Goal: Task Accomplishment & Management: Complete application form

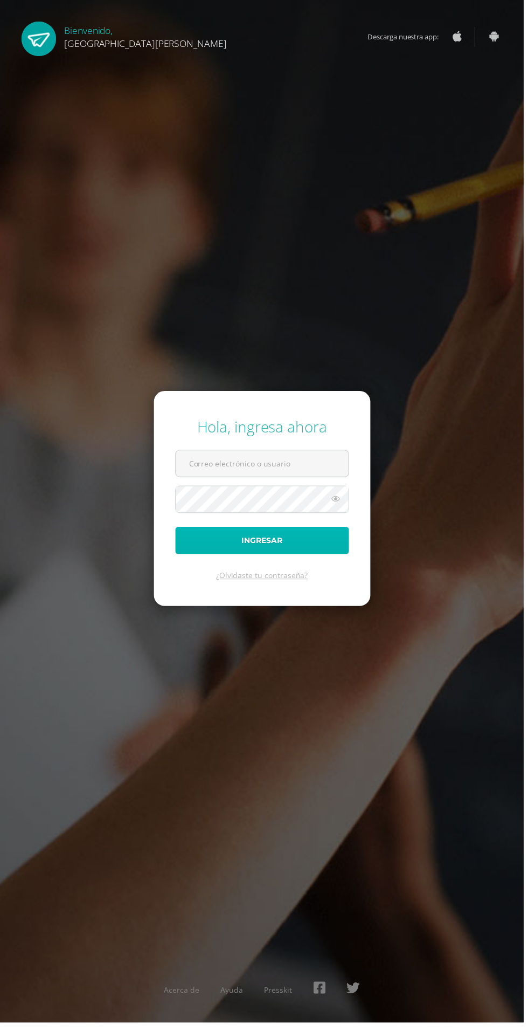
click at [300, 559] on button "Ingresar" at bounding box center [264, 545] width 175 height 28
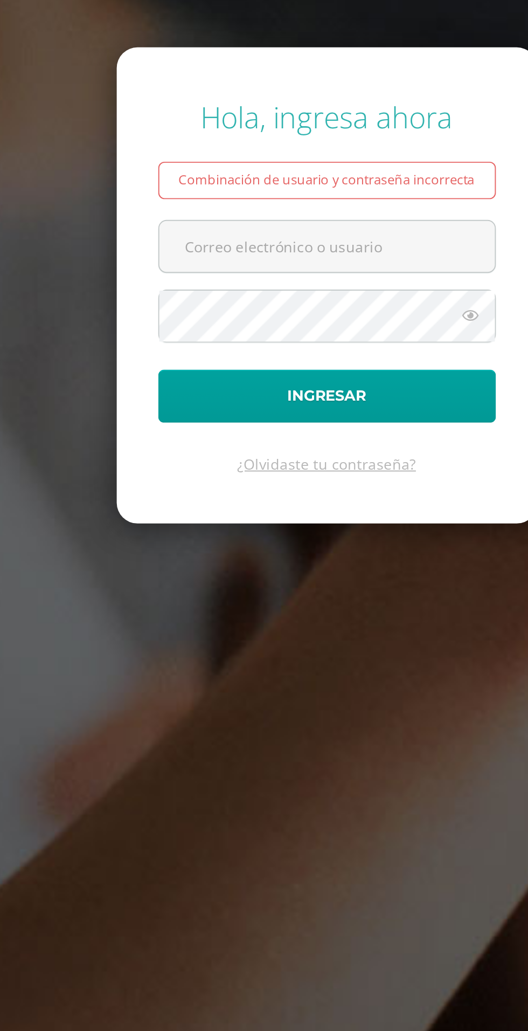
click at [299, 496] on input "text" at bounding box center [264, 482] width 174 height 26
type input "20180058@fatima.edu.gt"
click at [177, 546] on button "Ingresar" at bounding box center [264, 560] width 175 height 28
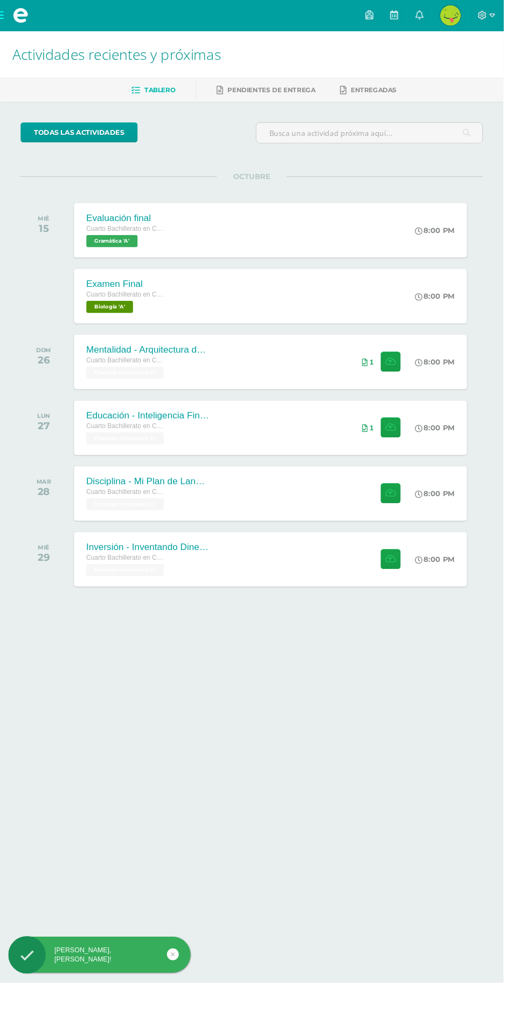
click at [15, 4] on span at bounding box center [21, 16] width 43 height 32
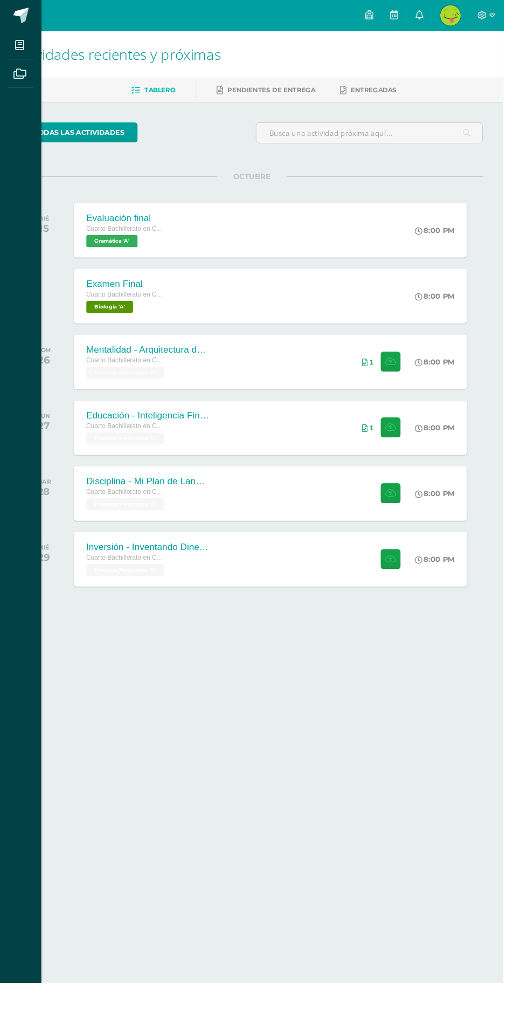
click at [20, 47] on icon at bounding box center [21, 47] width 10 height 11
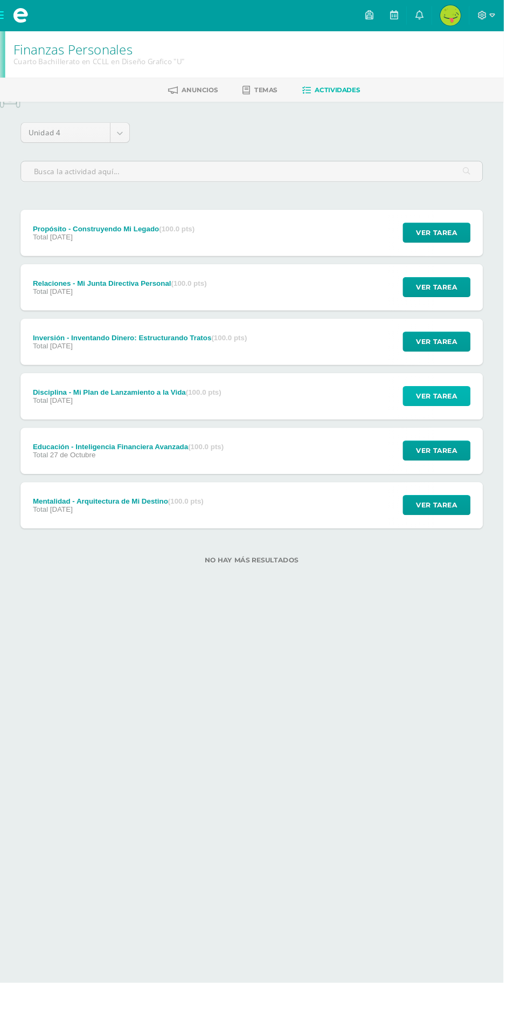
click at [471, 417] on span "Ver tarea" at bounding box center [458, 416] width 43 height 20
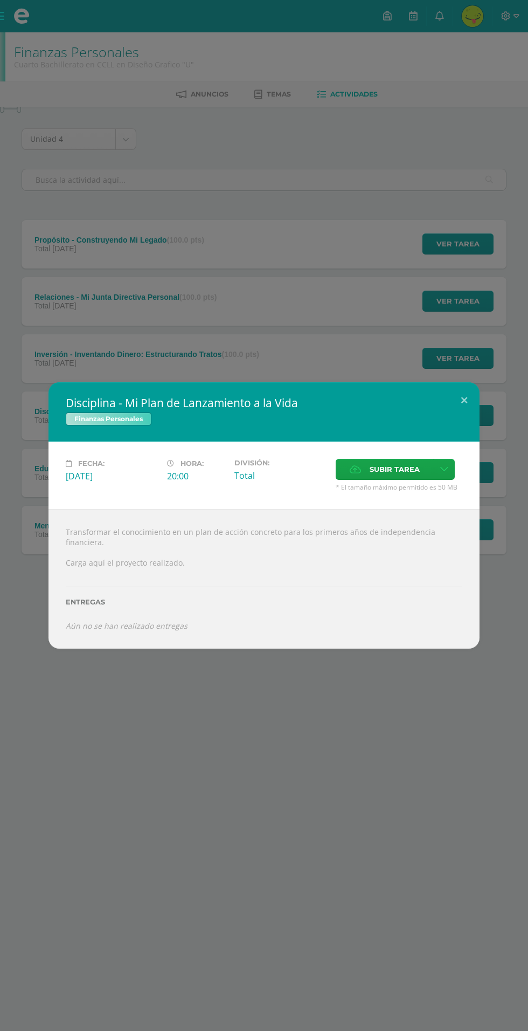
click at [391, 475] on span "Subir tarea" at bounding box center [395, 469] width 50 height 20
click at [0, 0] on input "Subir tarea" at bounding box center [0, 0] width 0 height 0
